Goal: Find specific page/section: Find specific page/section

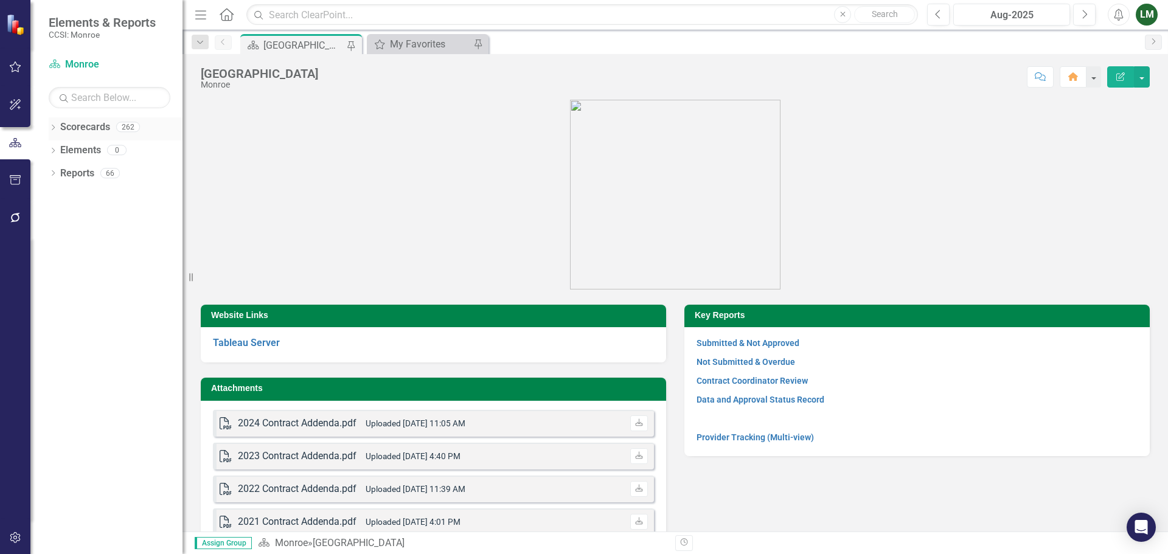
click at [83, 118] on div "Scorecard Monroe Search Dropdown Scorecards 262 Dropdown Monroe Dropdown [DEMOG…" at bounding box center [106, 305] width 152 height 500
click at [76, 123] on link "Scorecards" at bounding box center [85, 127] width 50 height 14
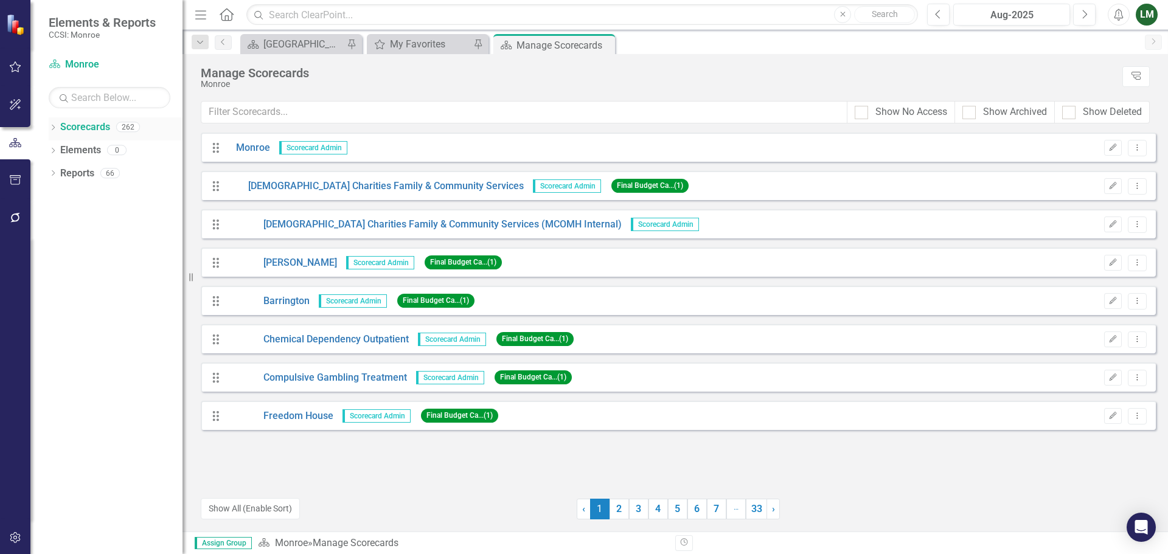
click at [78, 126] on link "Scorecards" at bounding box center [85, 127] width 50 height 14
click at [100, 127] on link "Scorecards" at bounding box center [85, 127] width 50 height 14
click at [91, 125] on link "Scorecards" at bounding box center [85, 127] width 50 height 14
click at [53, 127] on icon "Dropdown" at bounding box center [53, 128] width 9 height 7
click at [62, 150] on icon "Dropdown" at bounding box center [59, 149] width 9 height 7
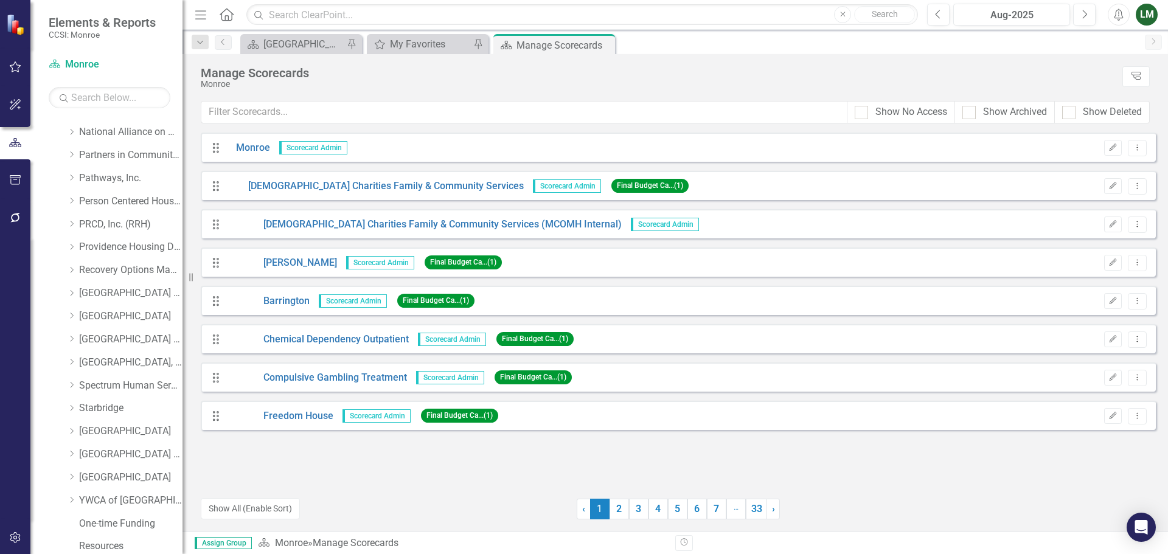
scroll to position [622, 0]
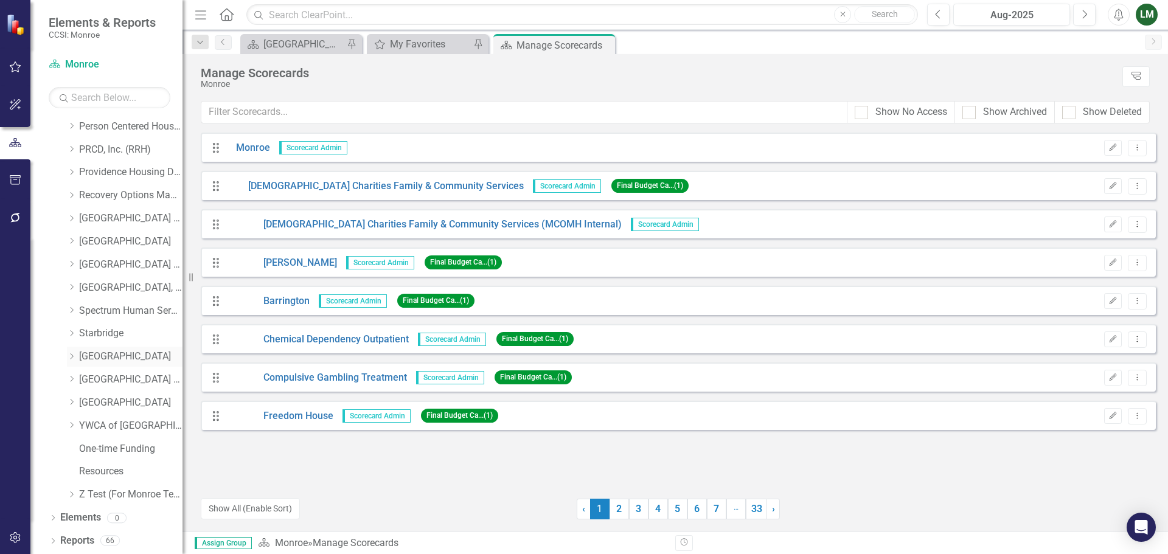
click at [113, 359] on link "[GEOGRAPHIC_DATA]" at bounding box center [130, 357] width 103 height 14
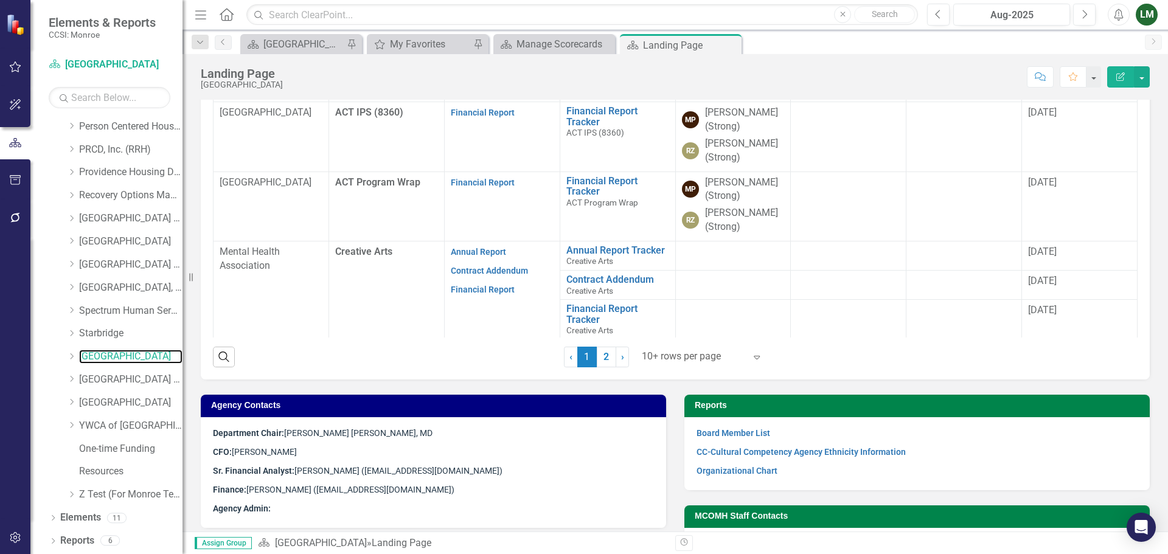
scroll to position [487, 0]
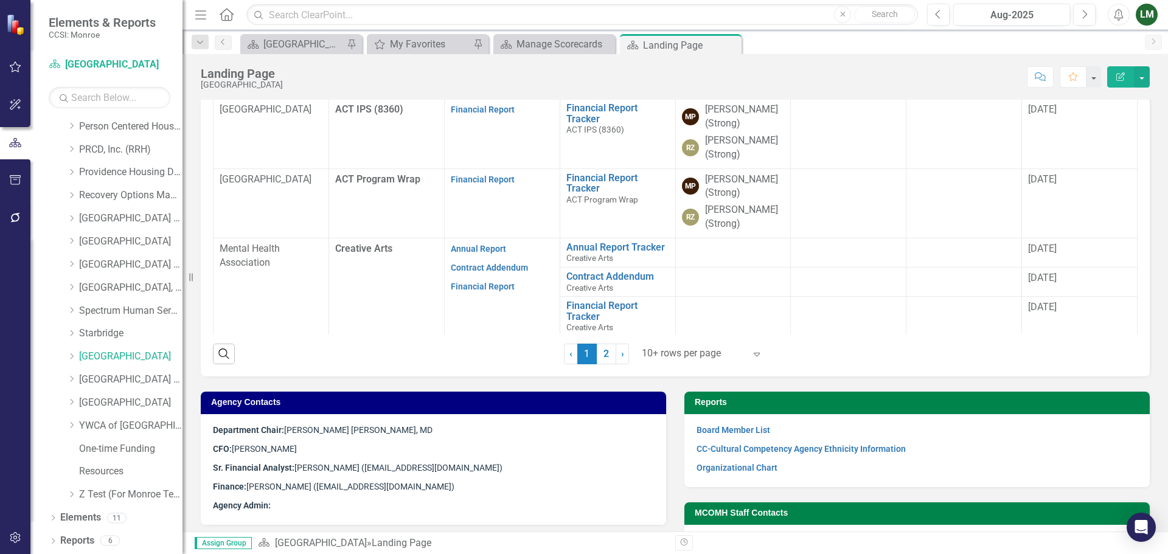
click at [697, 362] on div at bounding box center [693, 354] width 103 height 16
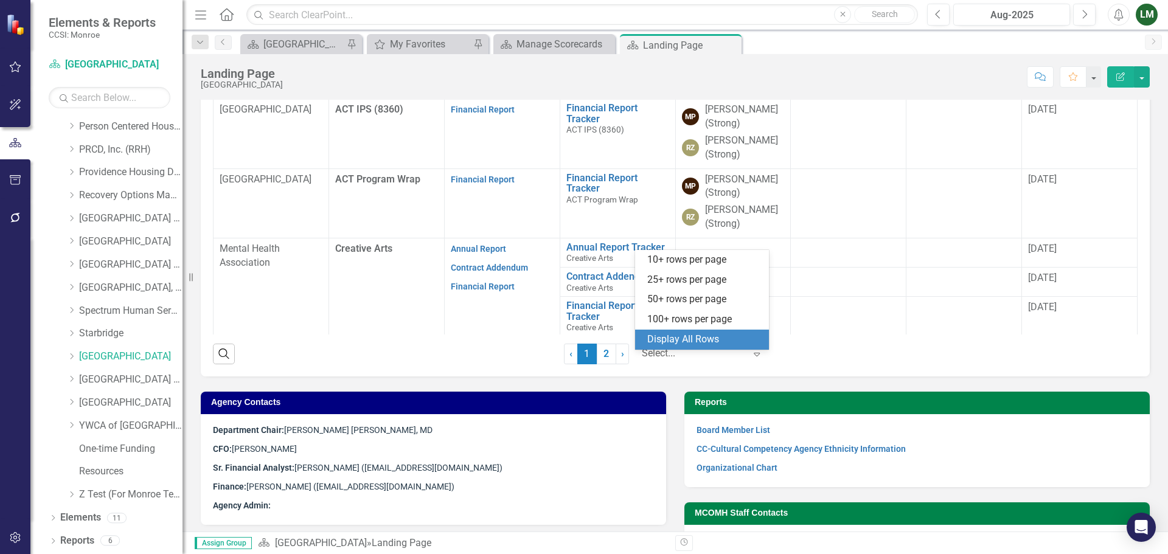
click at [697, 345] on div "Display All Rows" at bounding box center [704, 340] width 114 height 14
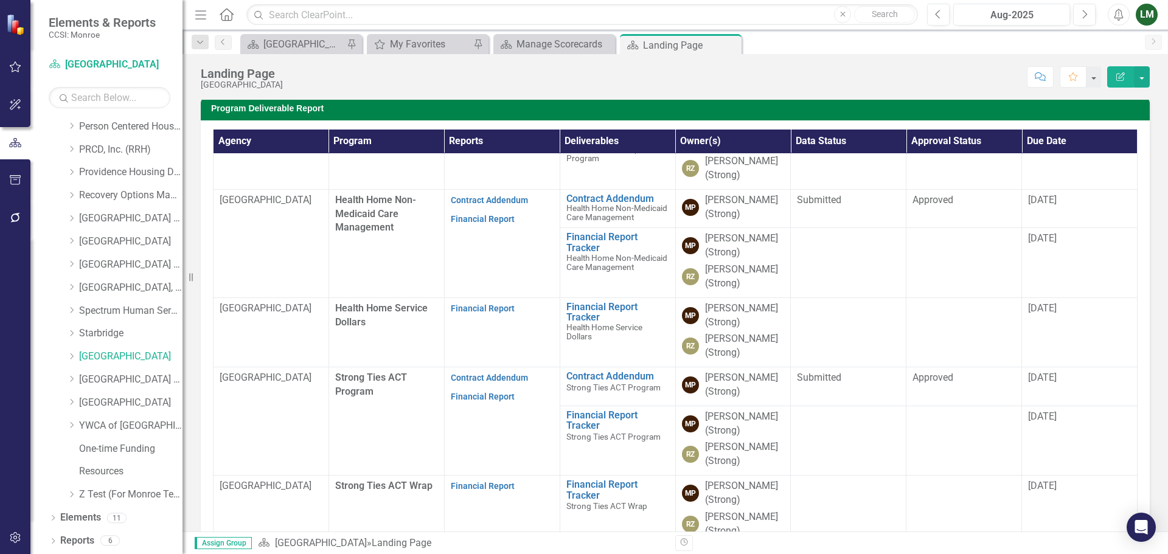
scroll to position [304, 0]
